Goal: Information Seeking & Learning: Check status

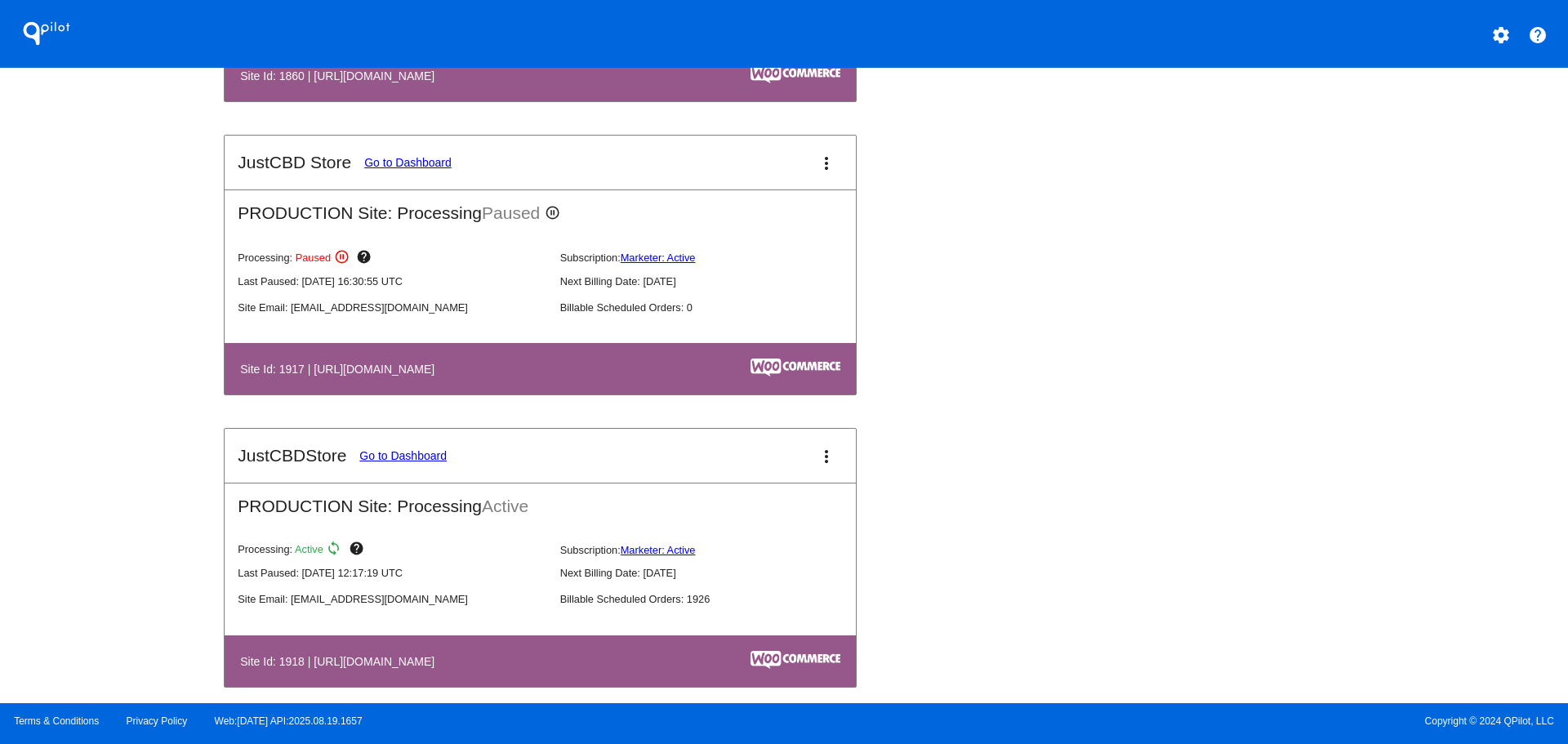
scroll to position [1877, 0]
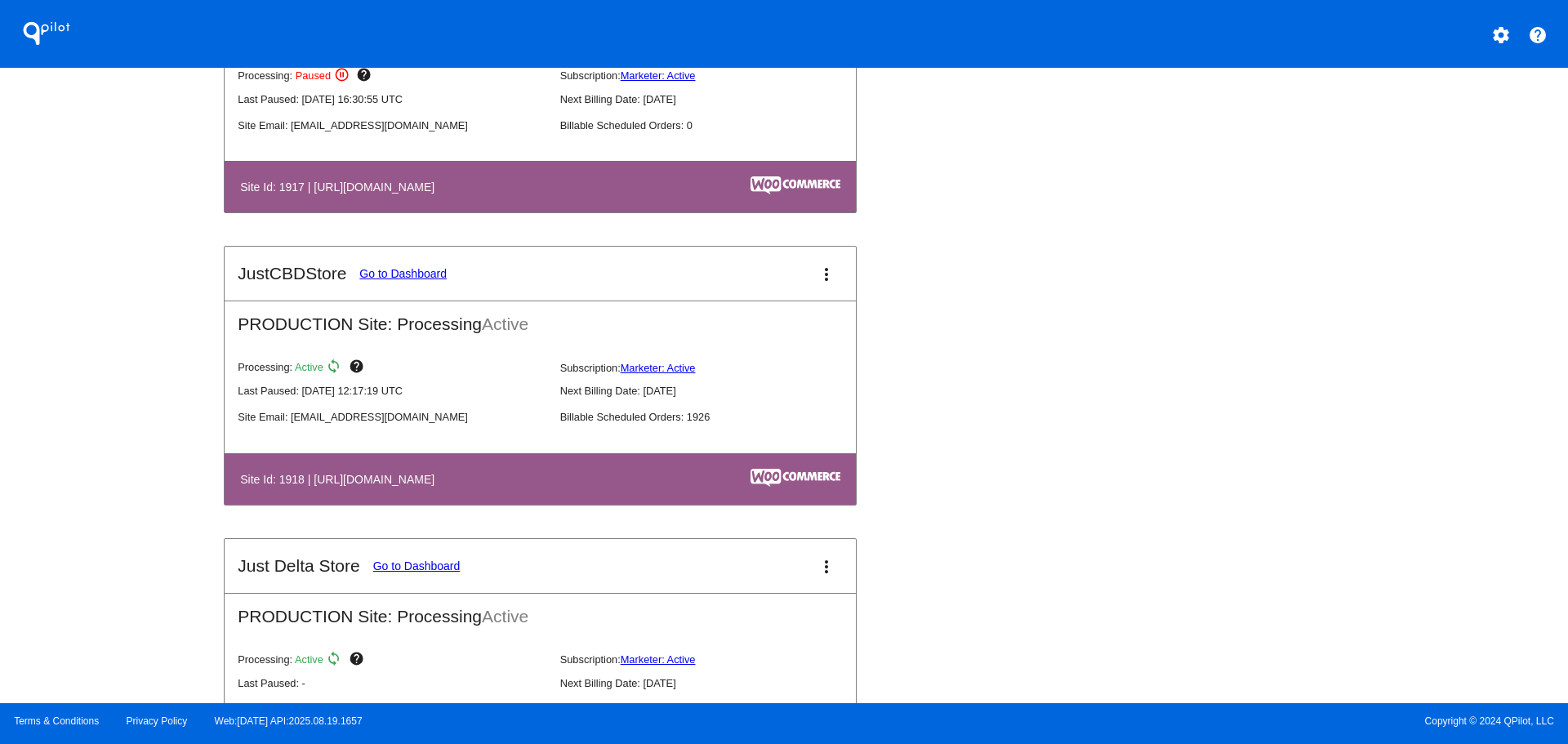
drag, startPoint x: 365, startPoint y: 477, endPoint x: 399, endPoint y: 410, distance: 75.1
click at [368, 473] on h4 "Site Id: 1918 | [URL][DOMAIN_NAME]" at bounding box center [340, 479] width 202 height 13
click at [431, 272] on link "Go to Dashboard" at bounding box center [403, 273] width 87 height 13
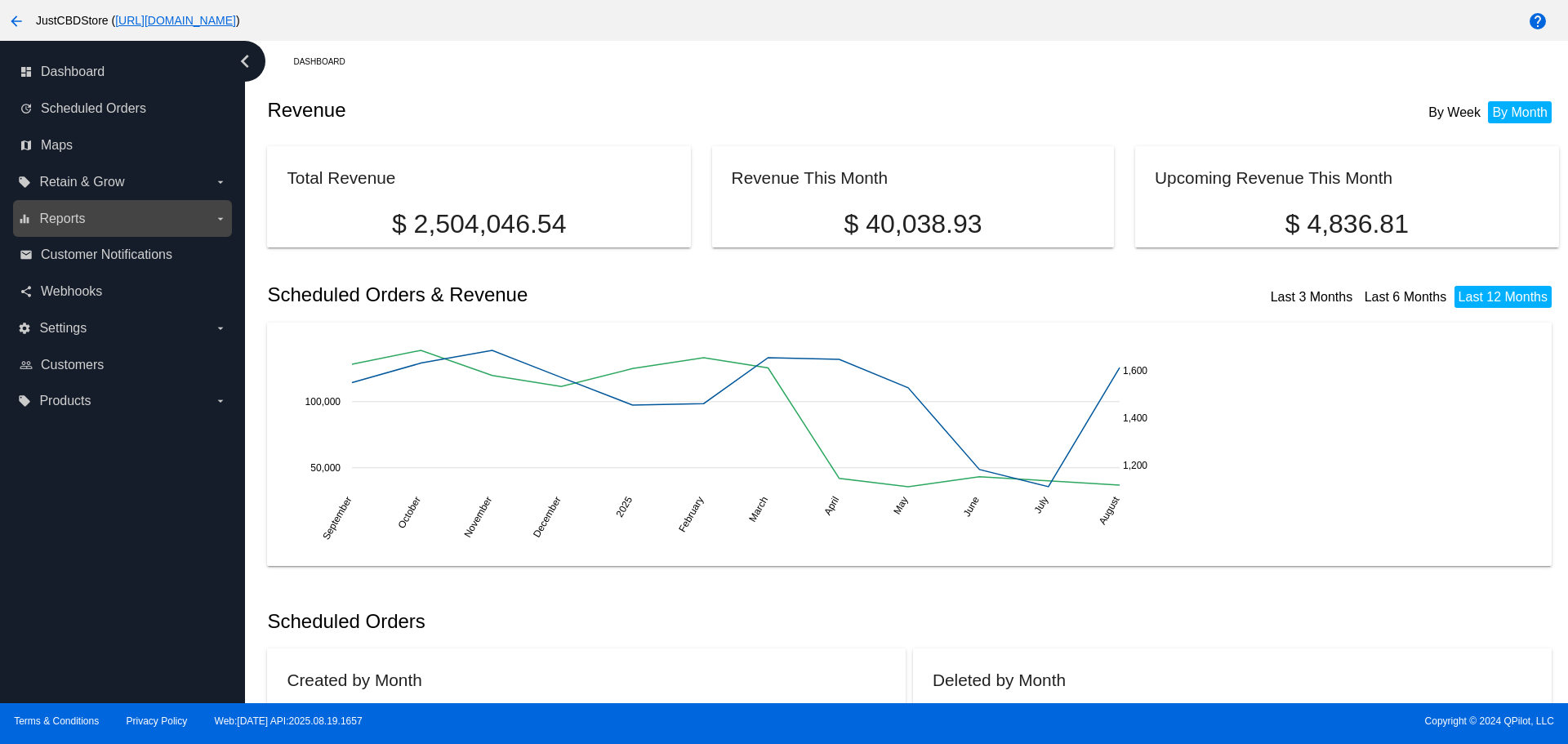
click at [80, 219] on span "Reports" at bounding box center [62, 219] width 46 height 14
click at [0, 0] on input "equalizer Reports arrow_drop_down" at bounding box center [0, 0] width 0 height 0
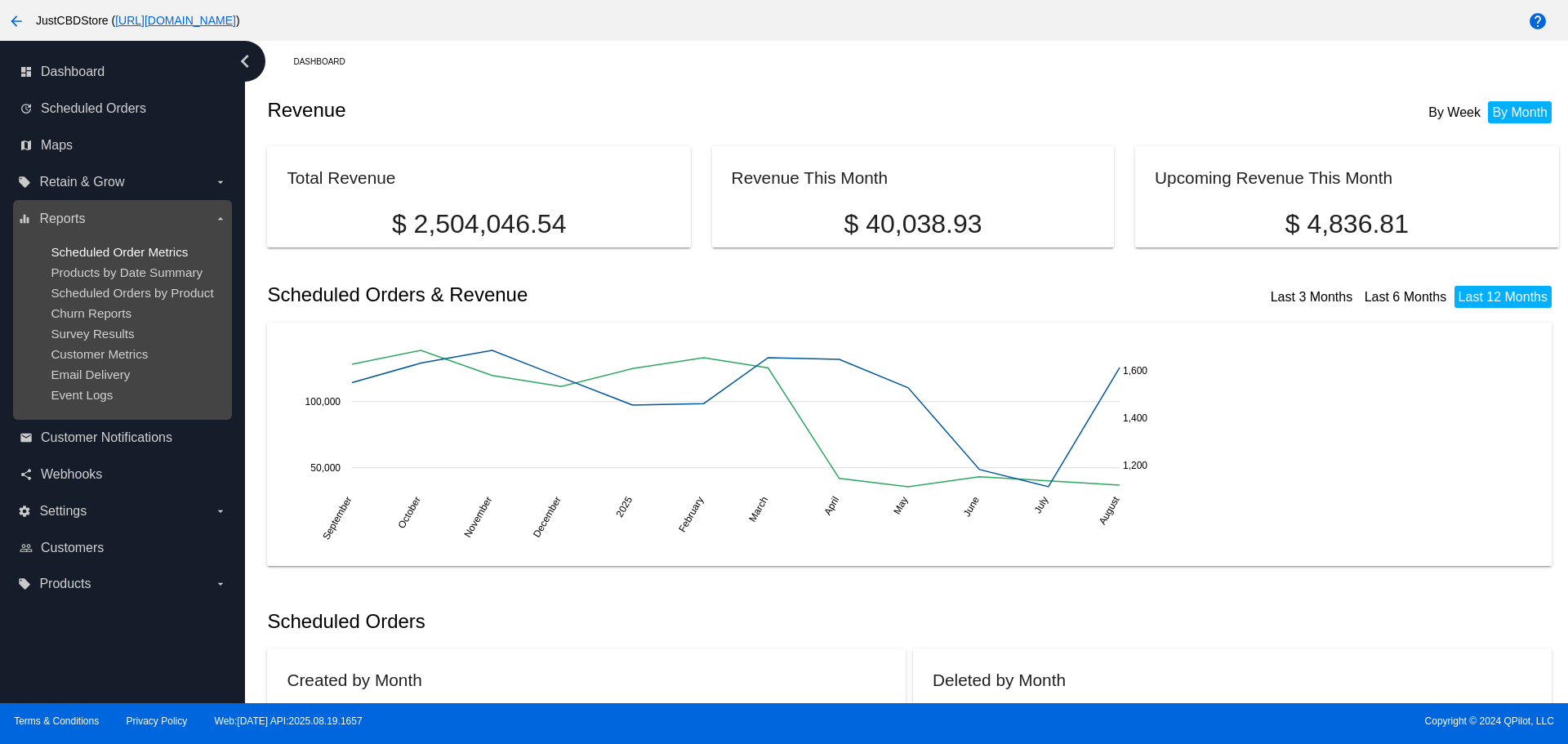
click at [152, 246] on span "Scheduled Order Metrics" at bounding box center [119, 251] width 137 height 13
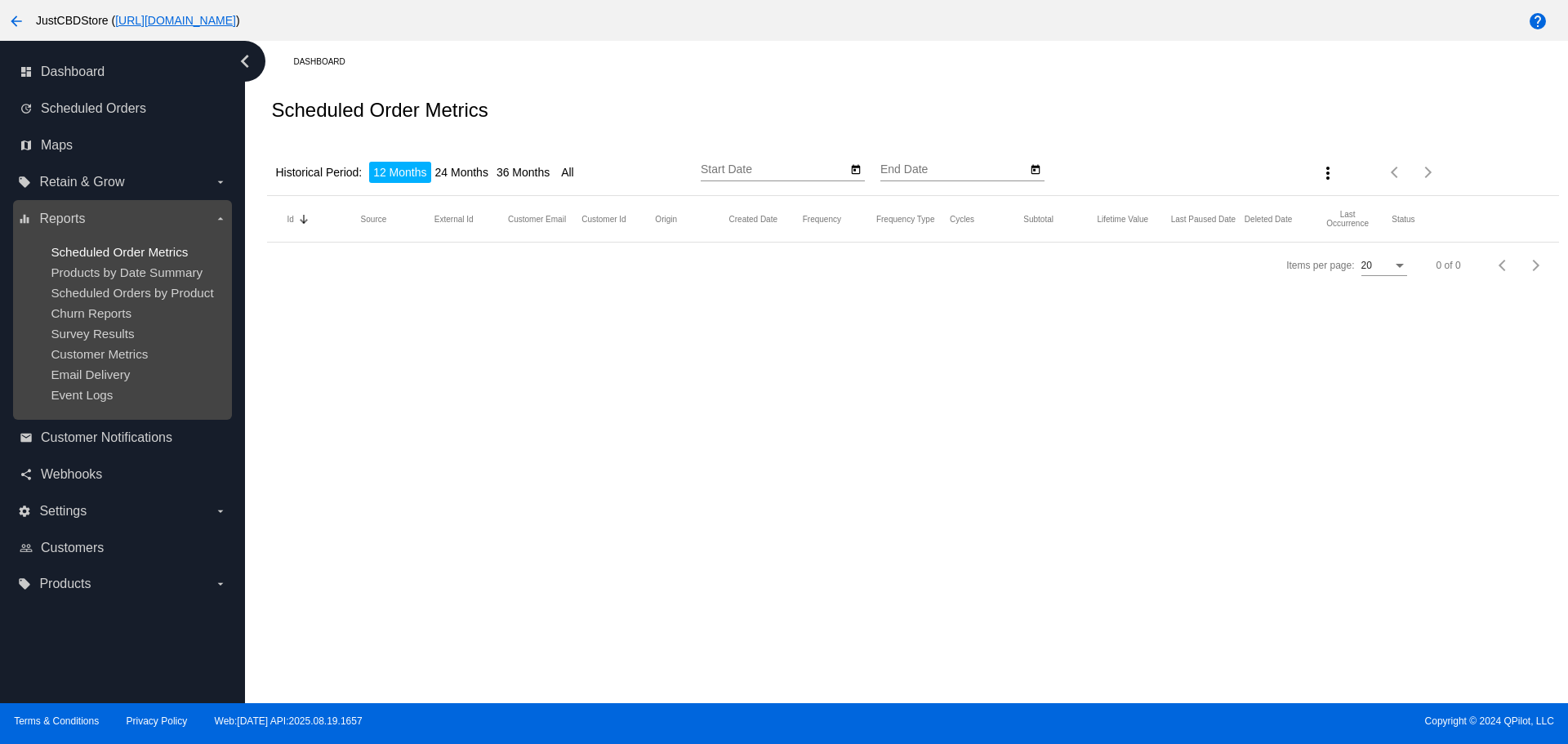
type input "[DATE]"
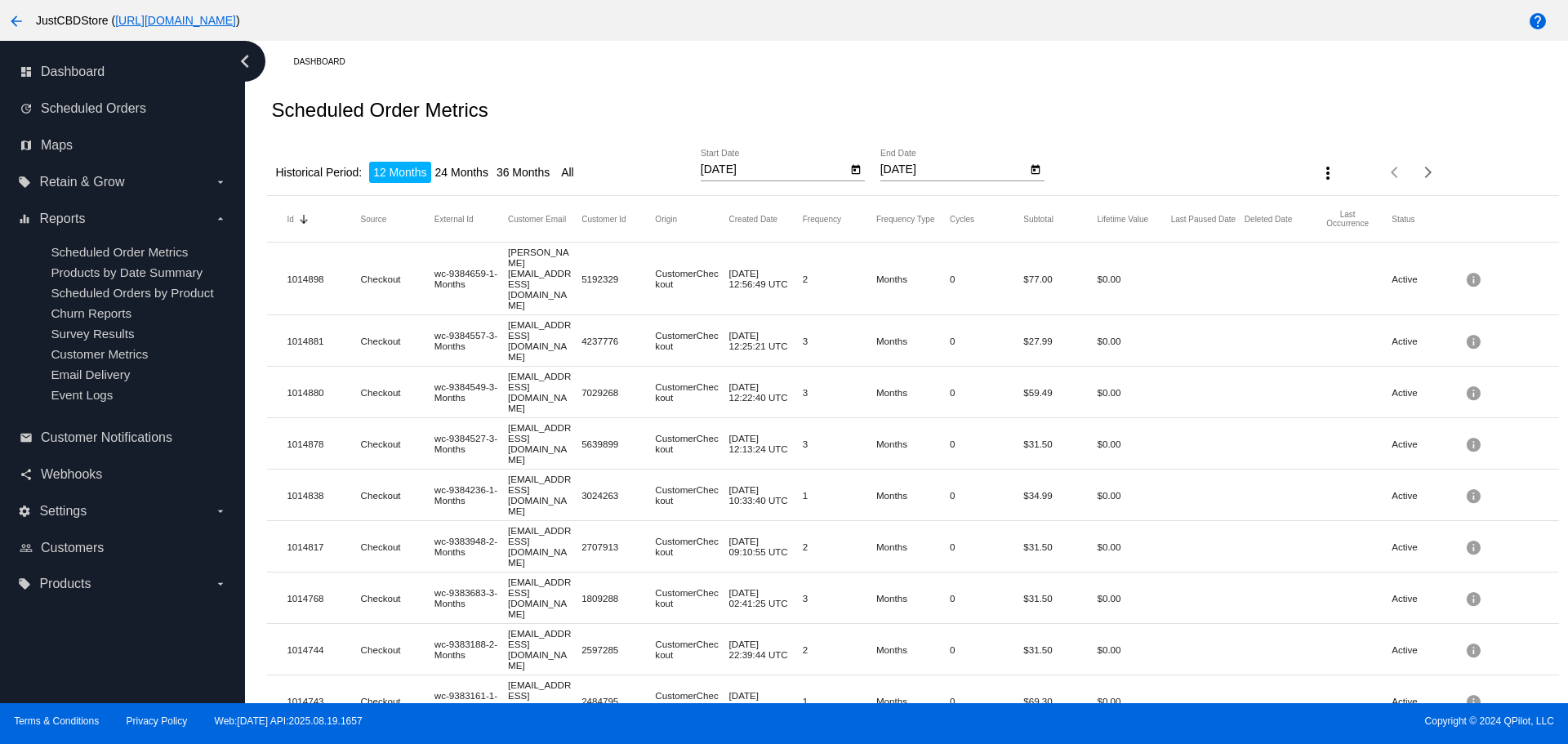
click at [300, 269] on mat-cell "1014898" at bounding box center [323, 279] width 74 height 19
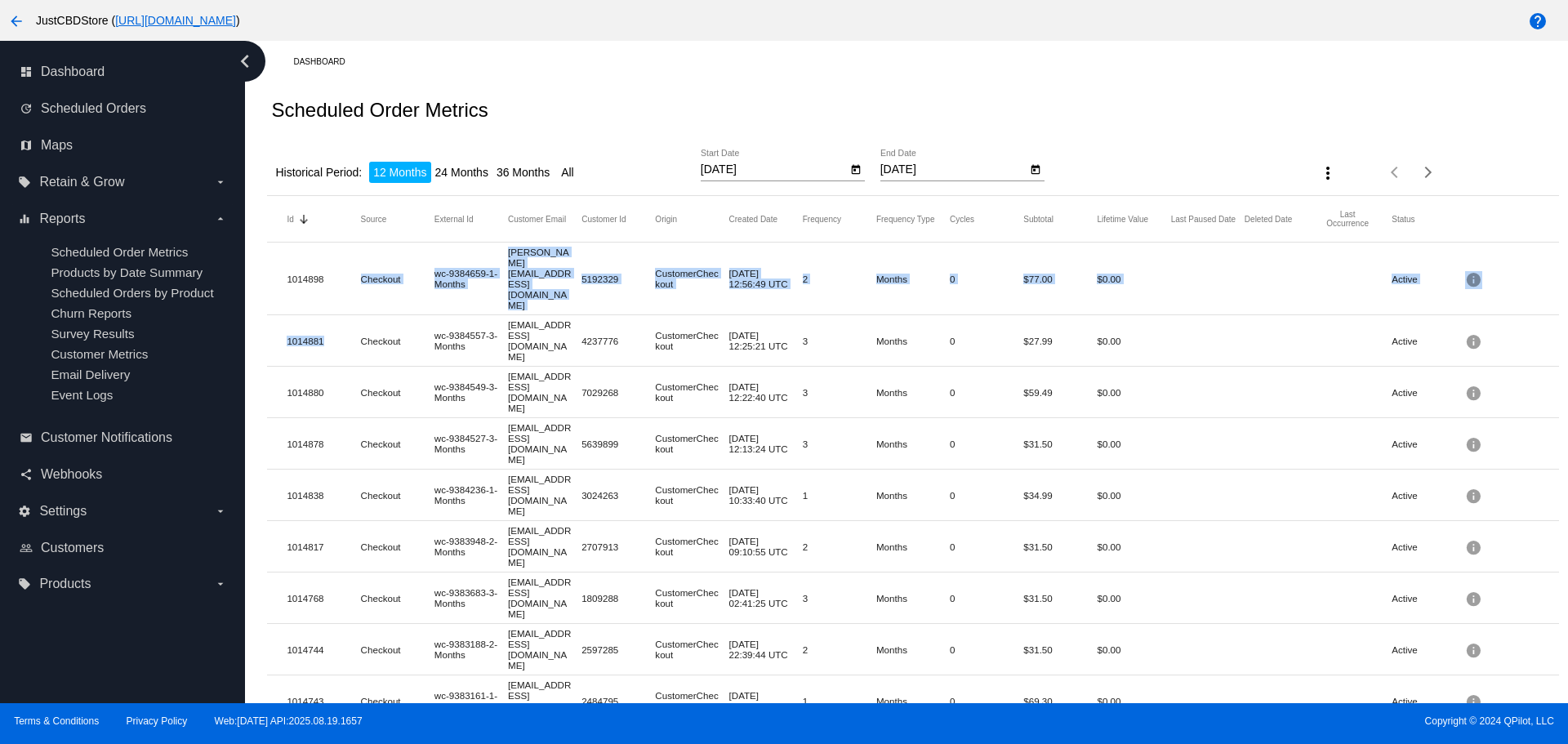
click at [304, 332] on mat-cell "1014881" at bounding box center [323, 341] width 74 height 19
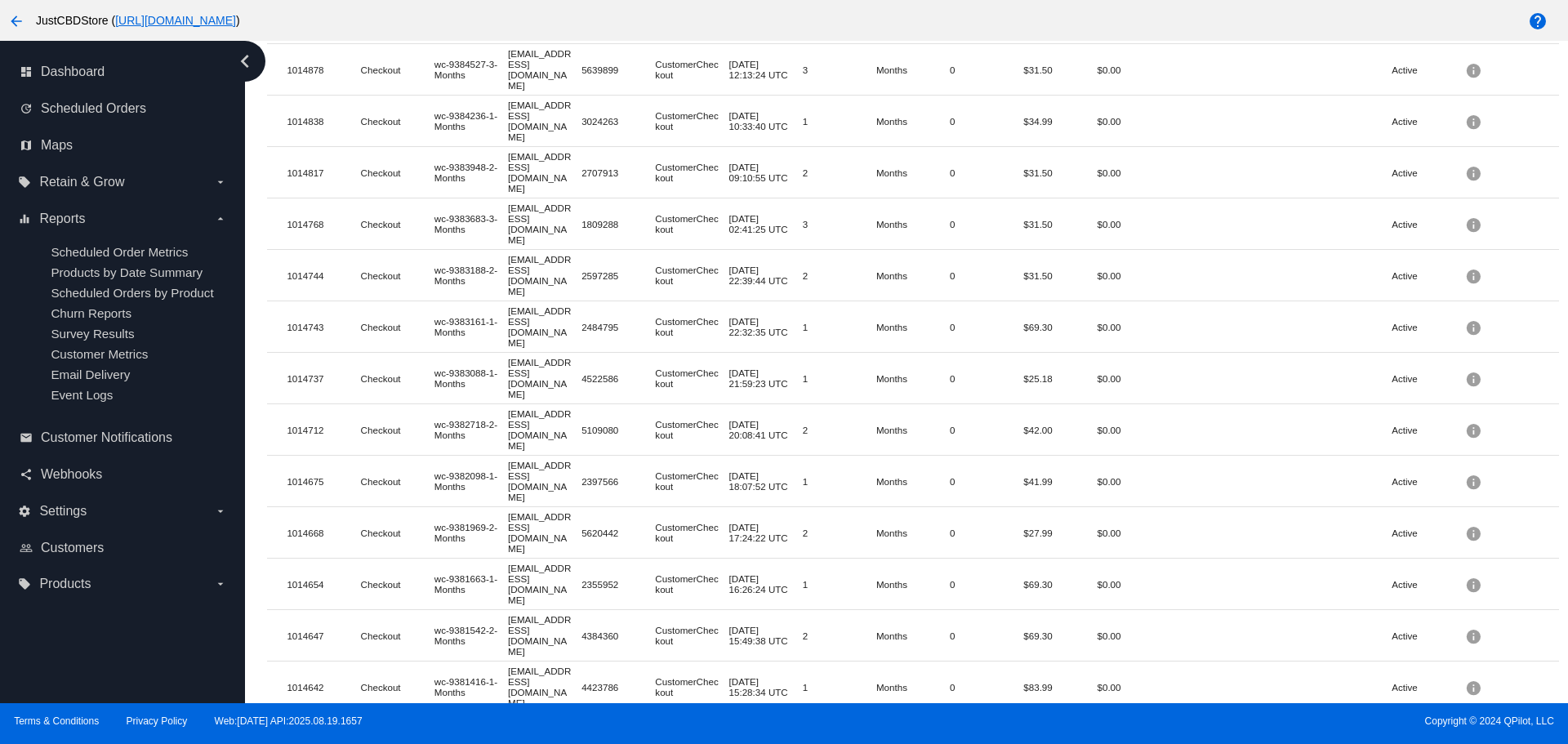
scroll to position [398, 0]
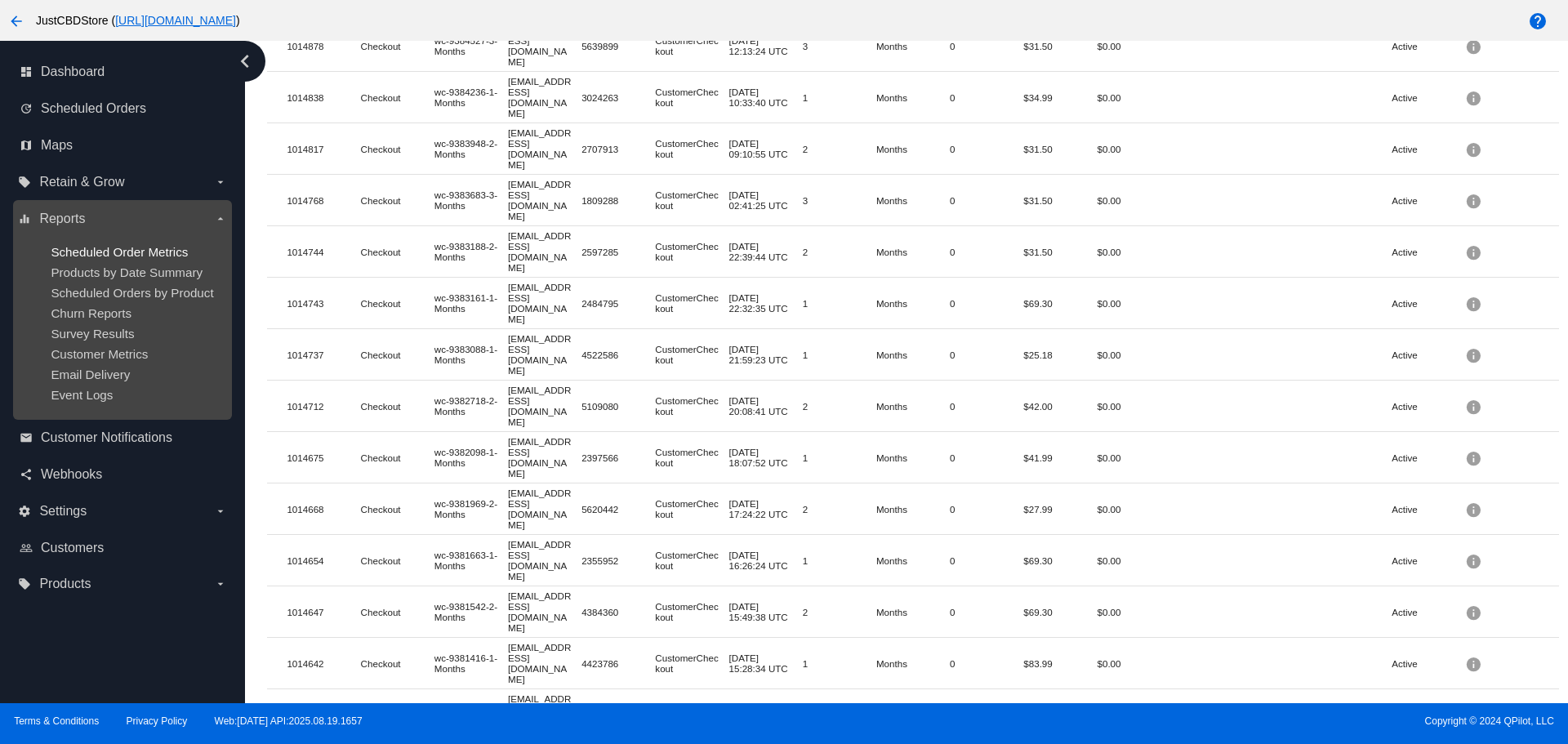
click at [103, 252] on span "Scheduled Order Metrics" at bounding box center [119, 251] width 137 height 13
click at [104, 276] on span "Products by Date Summary" at bounding box center [127, 272] width 152 height 13
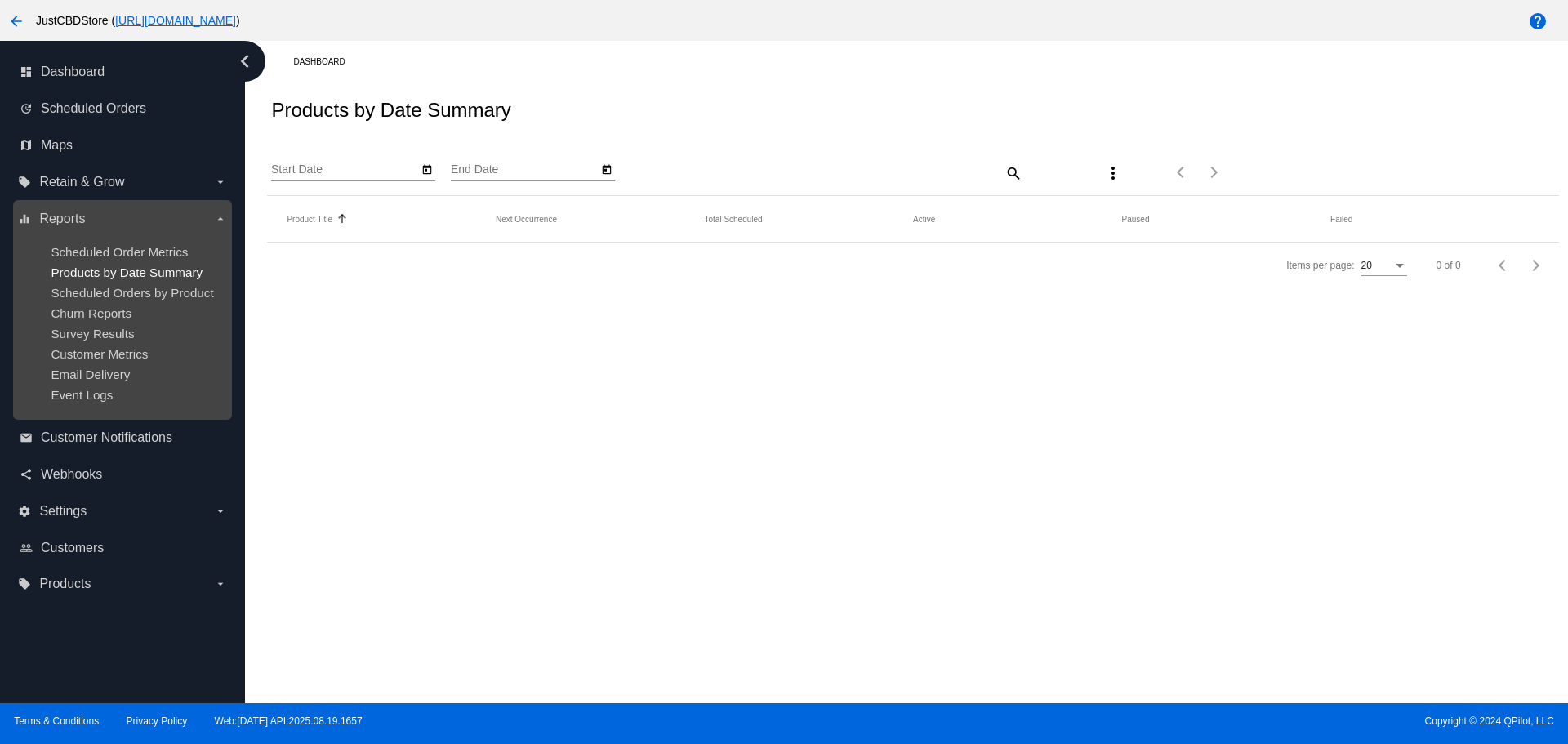
type input "[DATE]"
